Goal: Task Accomplishment & Management: Manage account settings

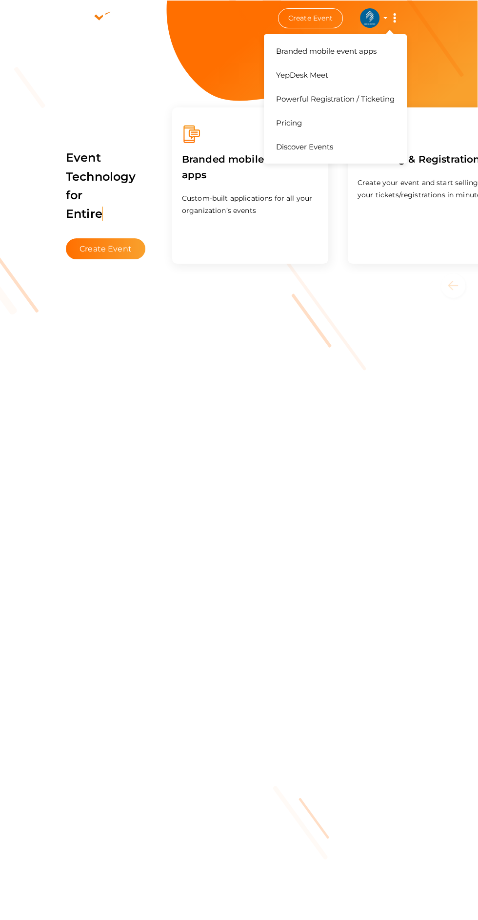
click at [385, 18] on button "Branded mobile event apps YepDesk Meet Powerful Registration / Ticketing Pricin…" at bounding box center [395, 18] width 24 height 21
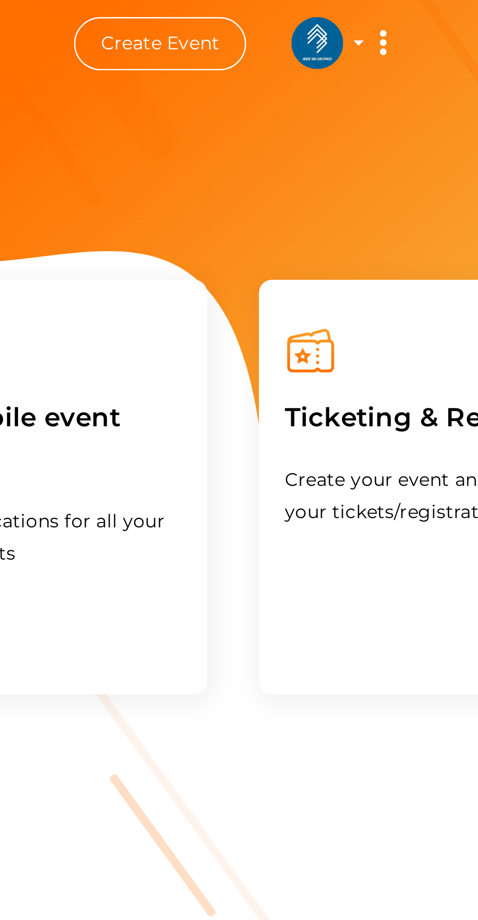
click at [374, 13] on img at bounding box center [370, 18] width 20 height 20
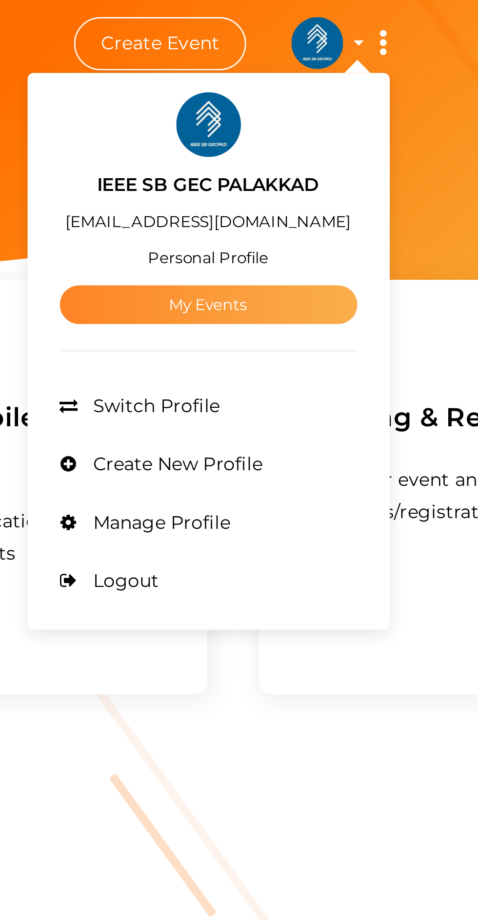
click at [350, 114] on link "My Events" at bounding box center [329, 116] width 112 height 15
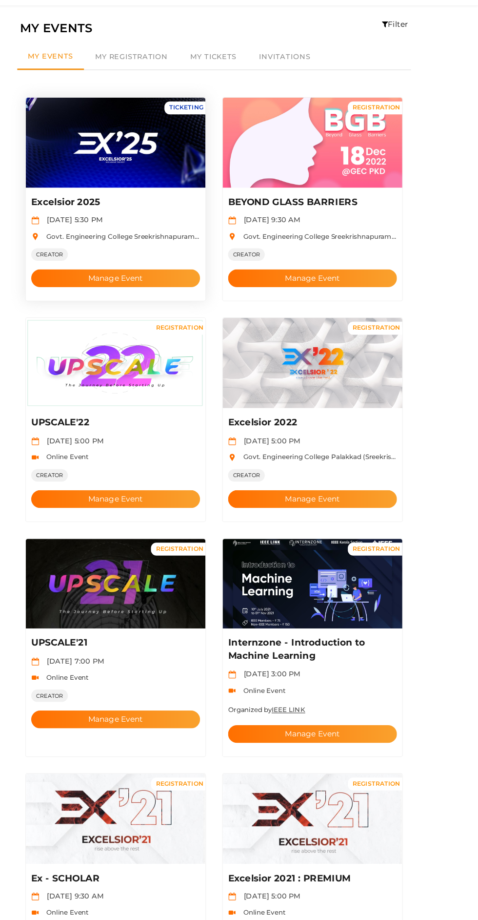
click at [165, 168] on img at bounding box center [150, 161] width 163 height 82
click at [197, 275] on button "Manage Event" at bounding box center [150, 283] width 153 height 16
click at [170, 275] on button "Manage Event" at bounding box center [150, 283] width 153 height 16
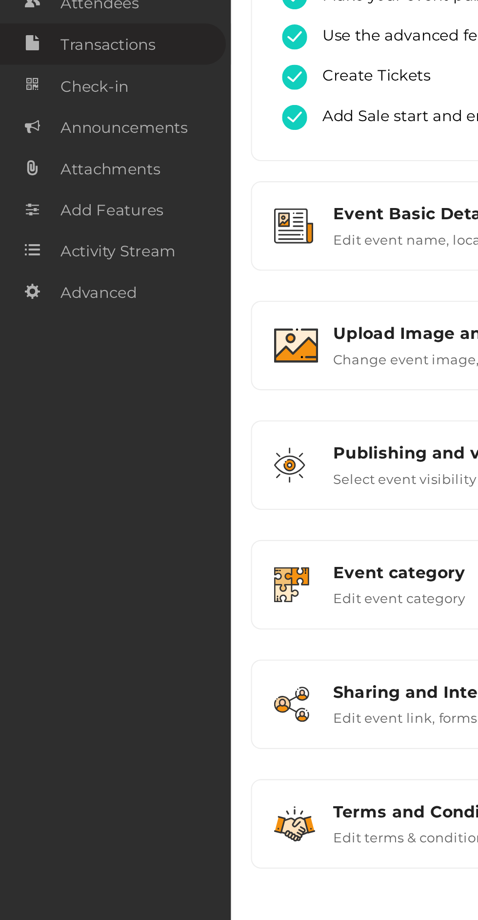
click at [62, 176] on span "Transactions" at bounding box center [52, 175] width 46 height 20
